Goal: Transaction & Acquisition: Book appointment/travel/reservation

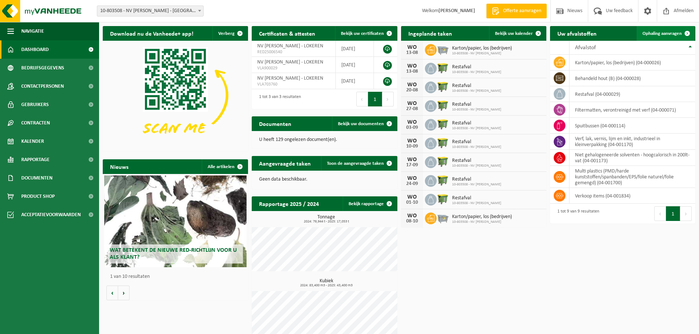
click at [672, 34] on span "Ophaling aanvragen" at bounding box center [662, 33] width 39 height 5
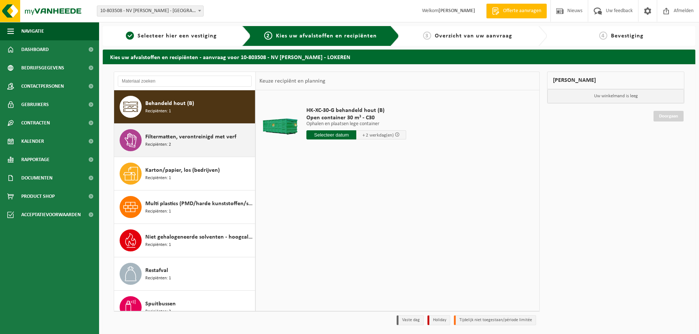
click at [168, 136] on span "Filtermatten, verontreinigd met verf" at bounding box center [190, 137] width 91 height 9
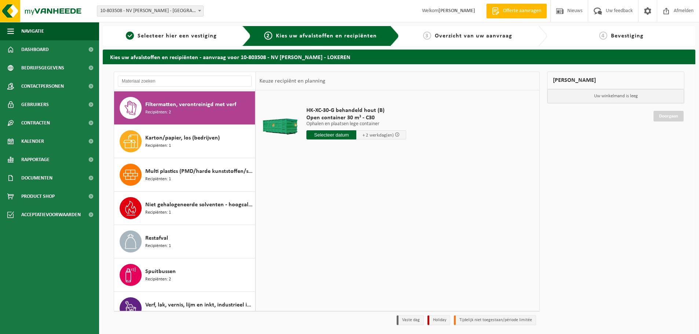
scroll to position [33, 0]
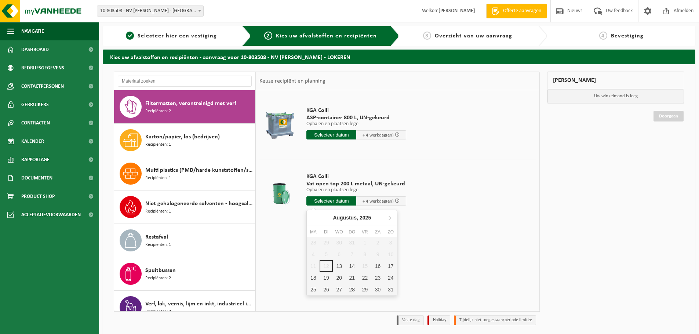
click at [327, 201] on input "text" at bounding box center [331, 200] width 50 height 9
click at [325, 267] on div "28 29 30 31 1 2 3 4 5 6 7 8 9 10 11 12 13 14 15 16 17 18 19 20 21 22 23 24 25 2…" at bounding box center [352, 266] width 90 height 59
click at [342, 266] on div "13" at bounding box center [339, 266] width 13 height 12
type input "Van 2025-08-13"
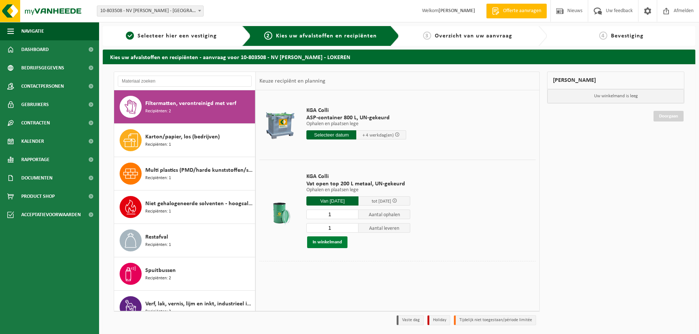
click at [331, 243] on button "In winkelmand" at bounding box center [327, 242] width 40 height 12
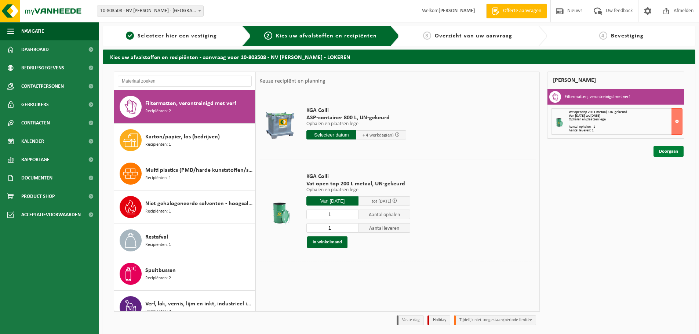
click at [672, 150] on link "Doorgaan" at bounding box center [669, 151] width 30 height 11
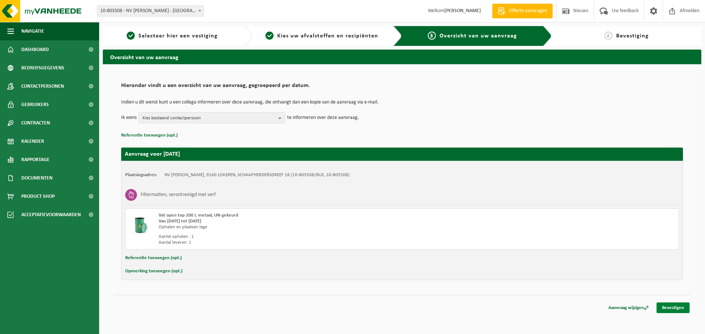
click at [673, 305] on link "Bevestigen" at bounding box center [672, 307] width 33 height 11
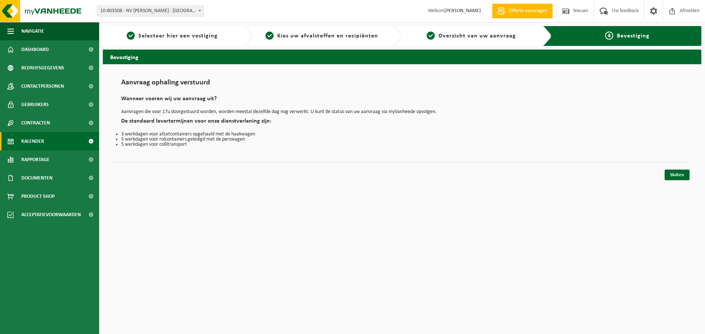
click at [30, 139] on span "Kalender" at bounding box center [32, 141] width 23 height 18
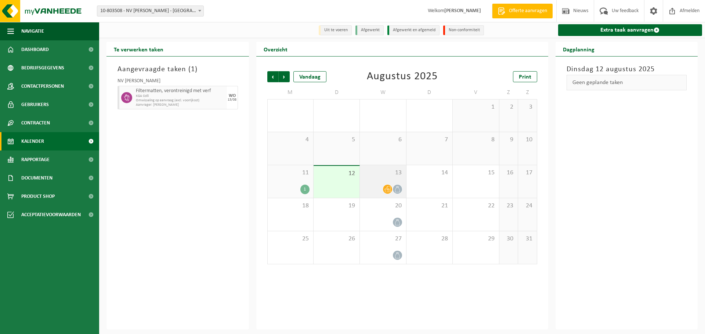
click at [372, 186] on div at bounding box center [382, 189] width 39 height 10
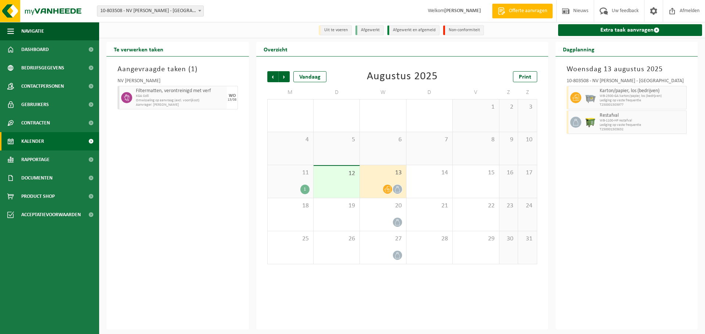
click at [372, 186] on div at bounding box center [382, 189] width 39 height 10
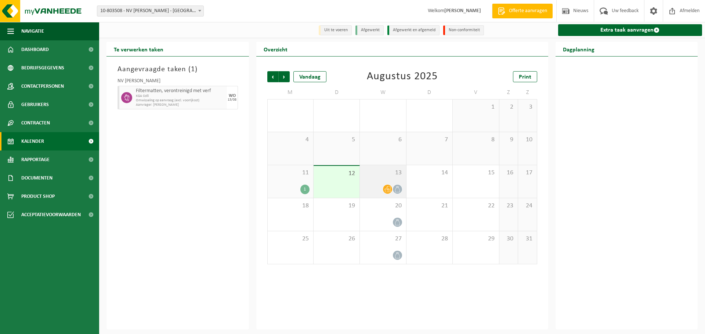
click at [399, 184] on div "13" at bounding box center [383, 181] width 46 height 33
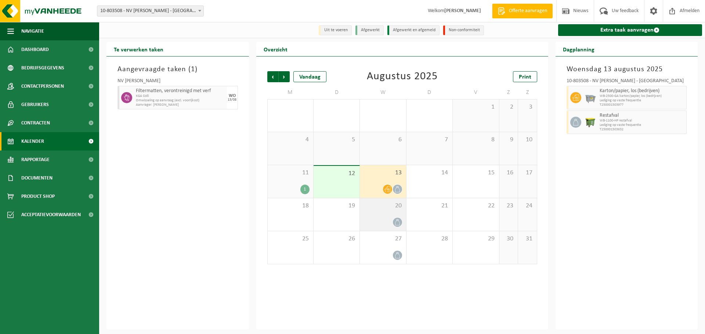
click at [385, 225] on div at bounding box center [382, 222] width 39 height 10
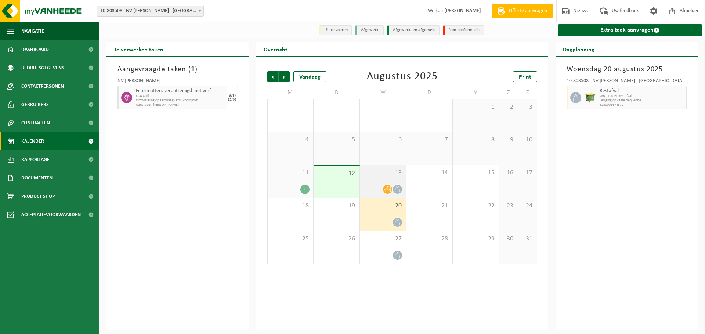
click at [370, 185] on div at bounding box center [382, 189] width 39 height 10
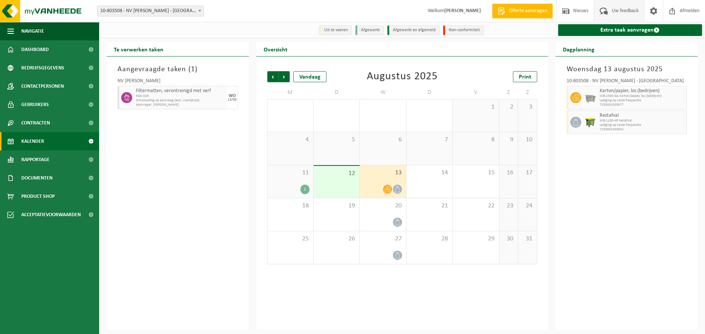
click at [620, 13] on span "Uw feedback" at bounding box center [625, 11] width 30 height 22
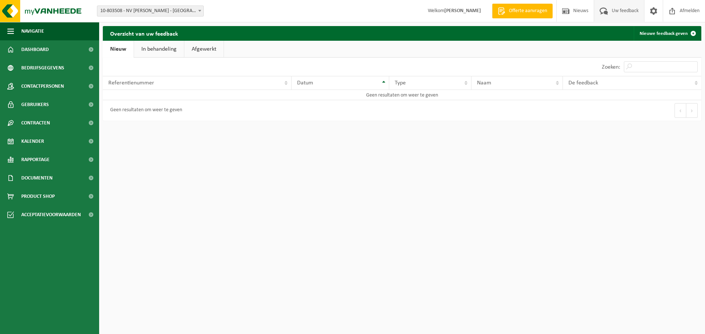
click at [148, 49] on link "In behandeling" at bounding box center [159, 49] width 50 height 17
click at [210, 48] on link "Afgewerkt" at bounding box center [204, 49] width 39 height 17
click at [112, 50] on link "Nieuw" at bounding box center [118, 49] width 30 height 17
click at [30, 144] on span "Kalender" at bounding box center [32, 141] width 23 height 18
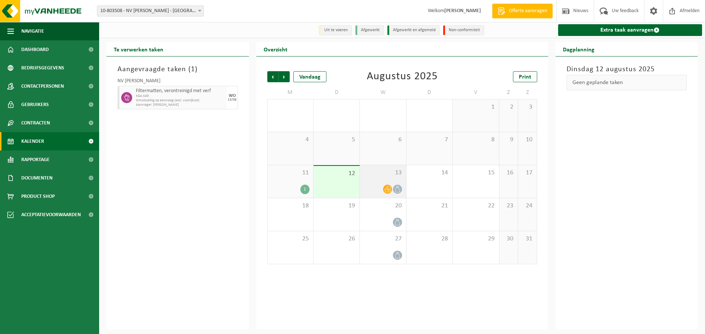
click at [379, 180] on div "13" at bounding box center [383, 181] width 46 height 33
